Goal: Find specific page/section: Find specific page/section

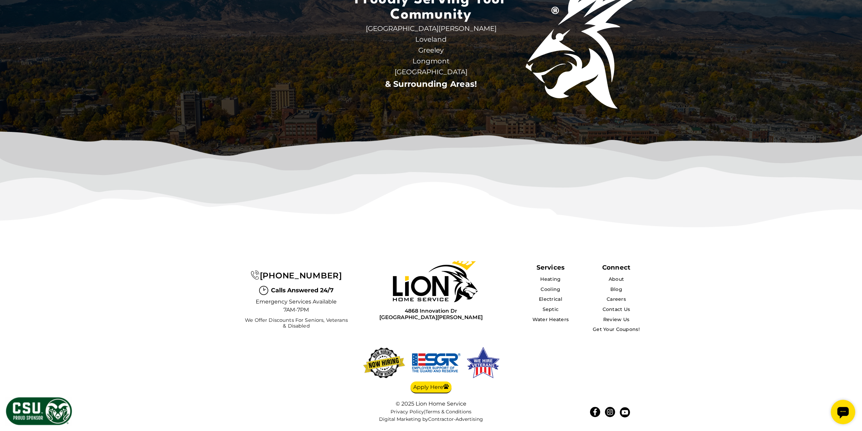
scroll to position [2190, 0]
click at [614, 299] on link "Careers" at bounding box center [616, 299] width 20 height 6
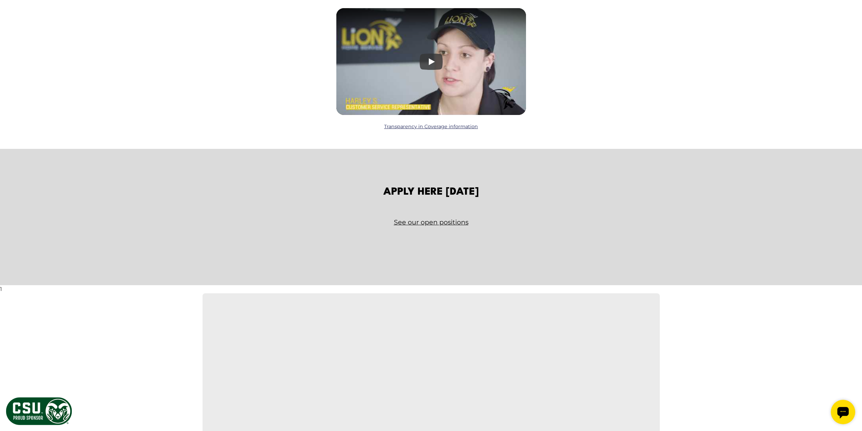
scroll to position [982, 0]
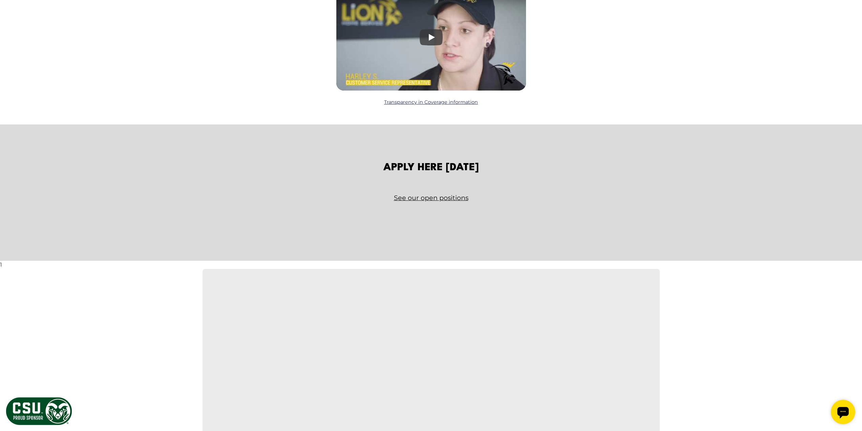
click at [446, 195] on link "See our open positions" at bounding box center [431, 198] width 396 height 12
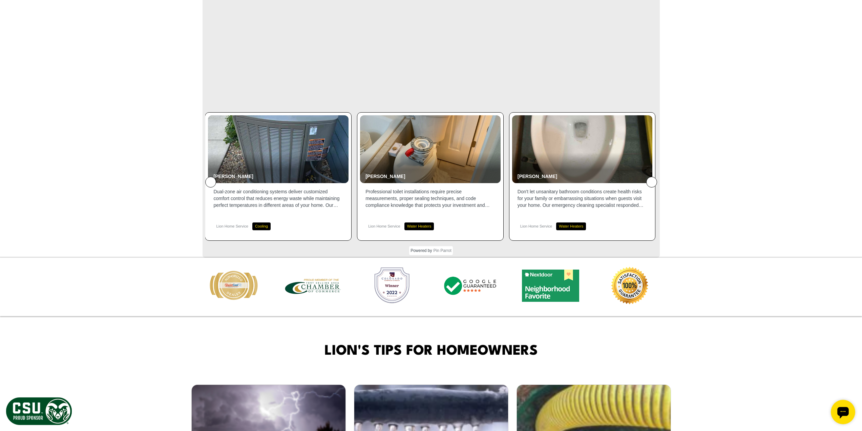
scroll to position [1321, 0]
